Goal: Task Accomplishment & Management: Manage account settings

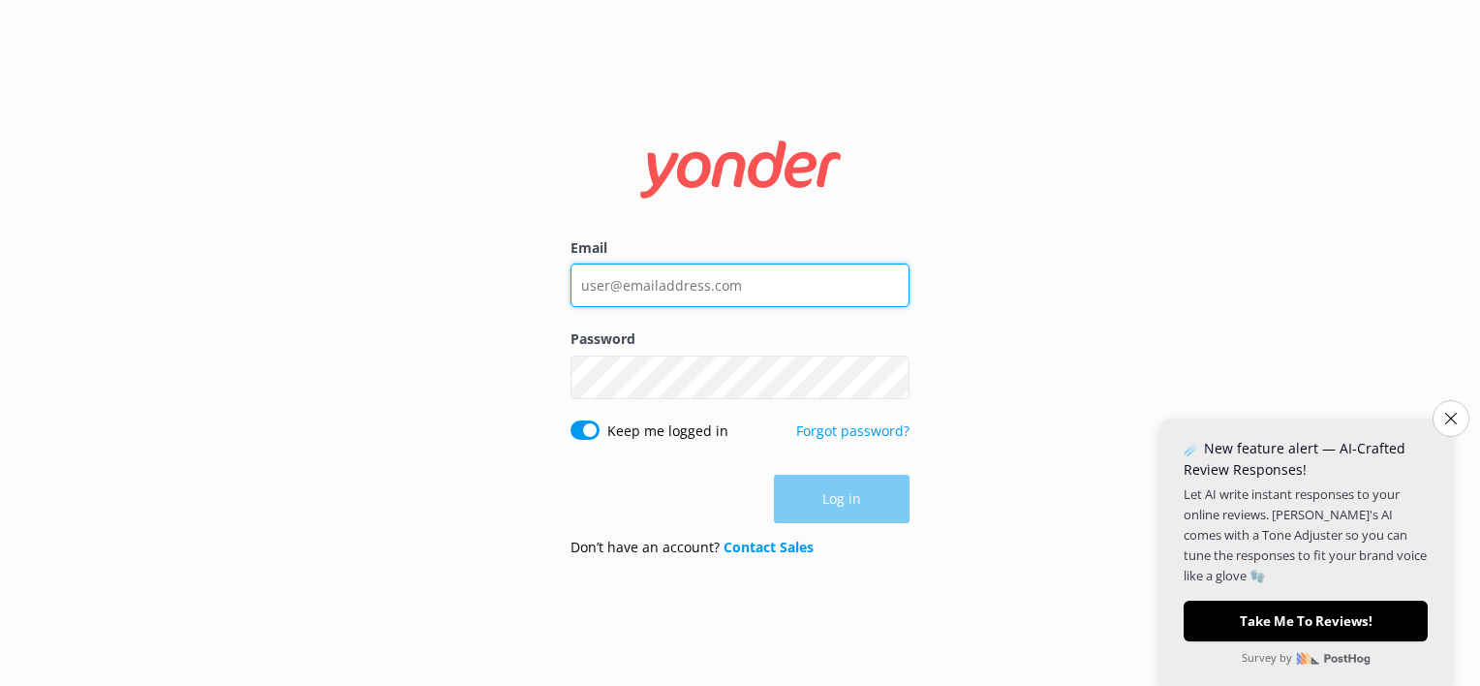
click at [718, 291] on input "Email" at bounding box center [739, 285] width 339 height 44
type input "[EMAIL_ADDRESS][DOMAIN_NAME]"
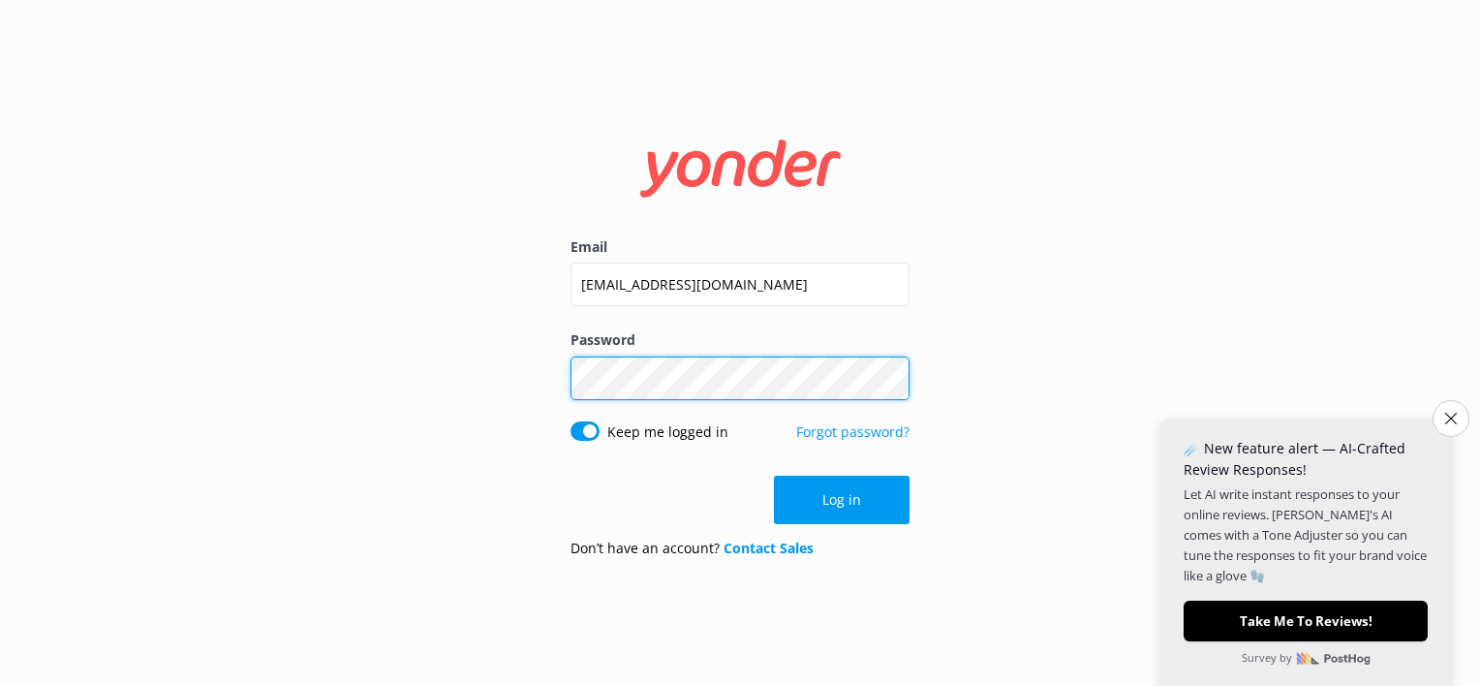
click button "Log in" at bounding box center [842, 499] width 136 height 48
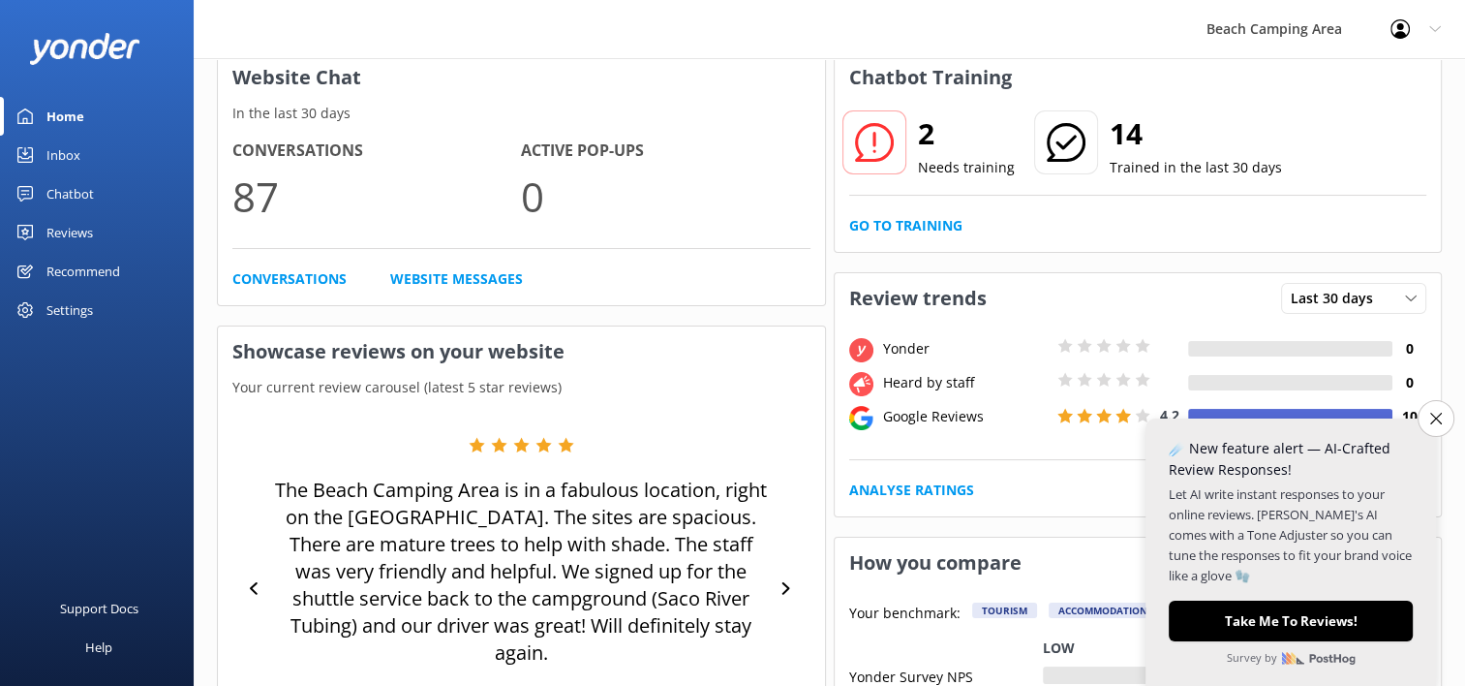
scroll to position [194, 0]
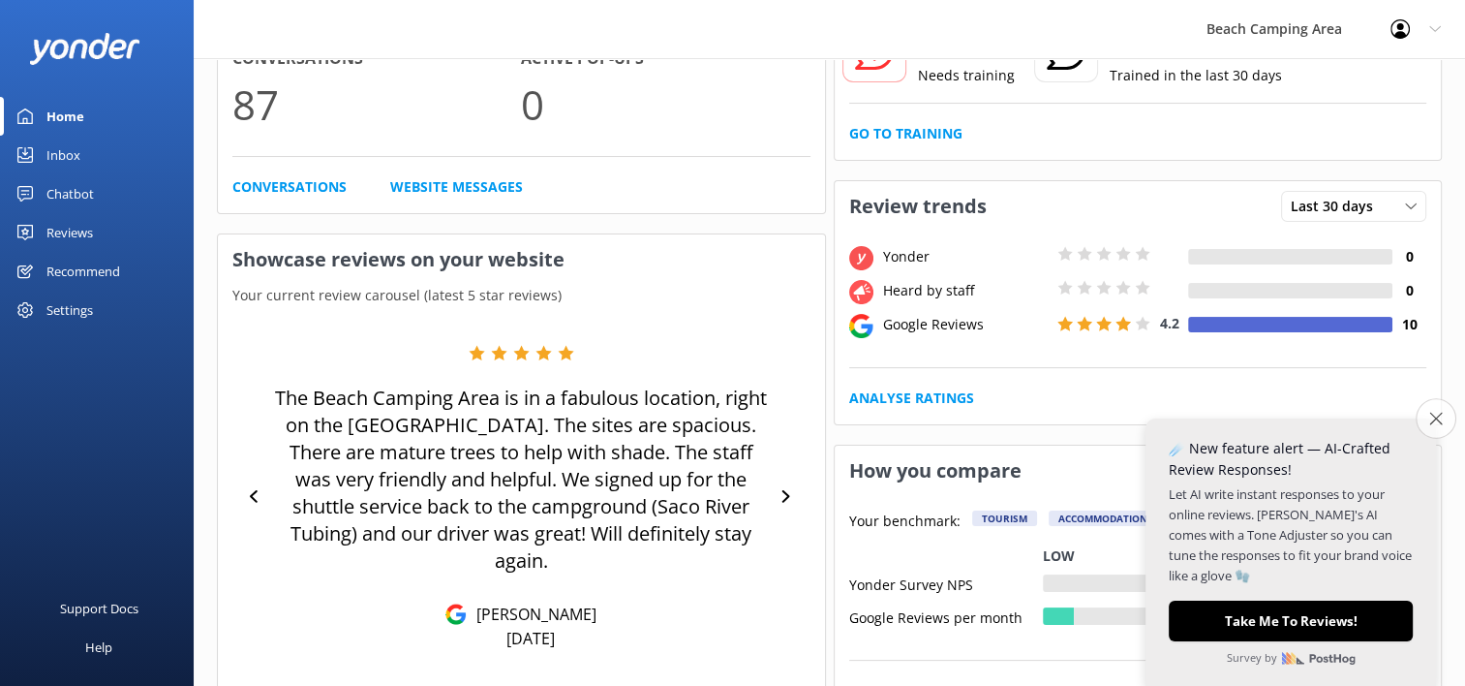
click at [1433, 421] on icon "Close survey" at bounding box center [1435, 418] width 13 height 13
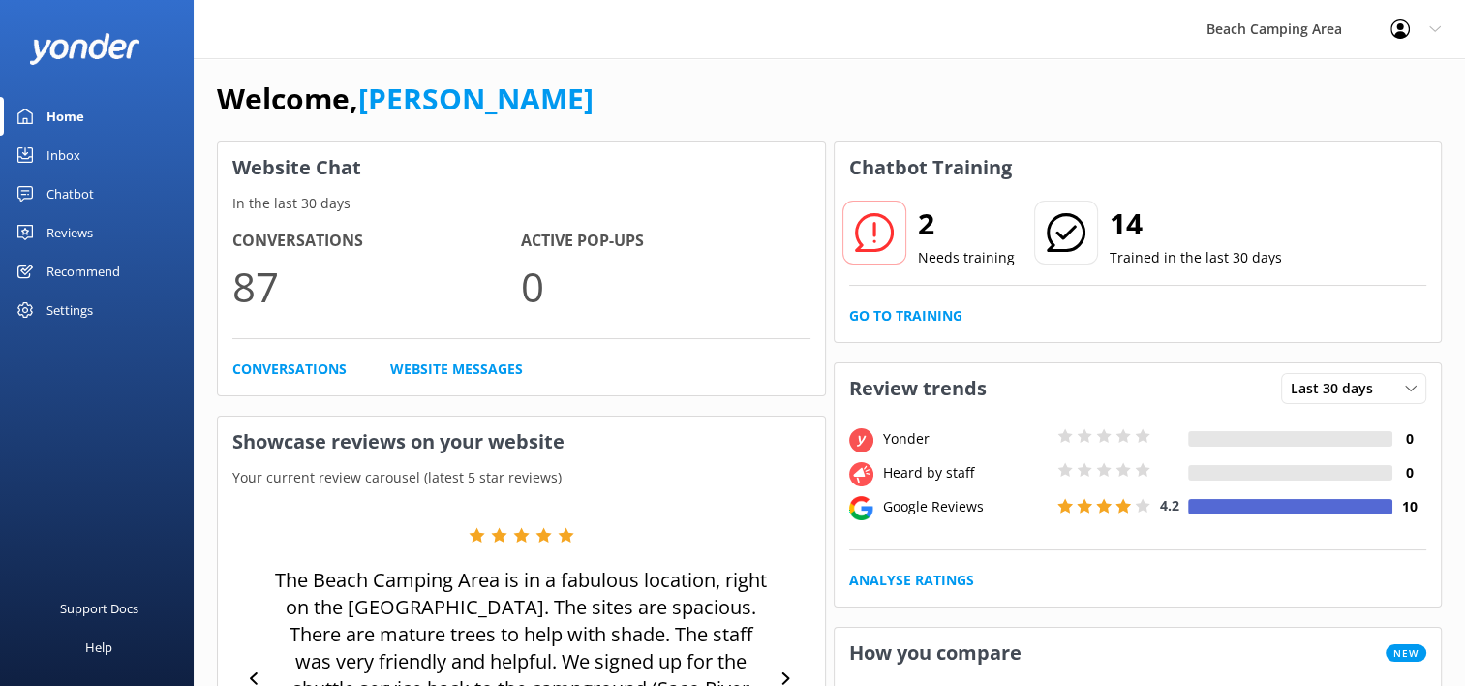
scroll to position [0, 0]
